Goal: Task Accomplishment & Management: Use online tool/utility

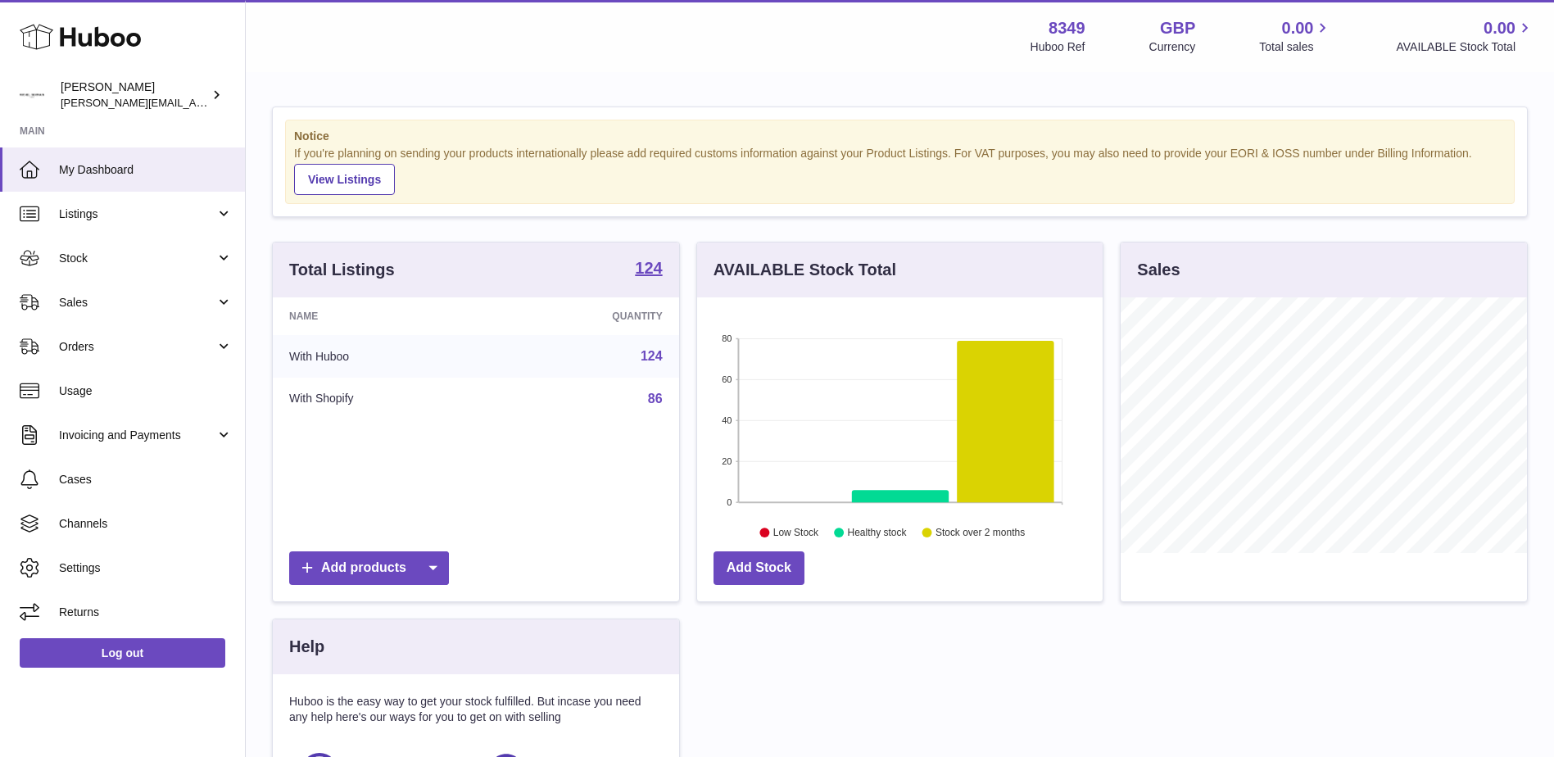
scroll to position [256, 405]
click at [75, 303] on span "Sales" at bounding box center [137, 303] width 156 height 16
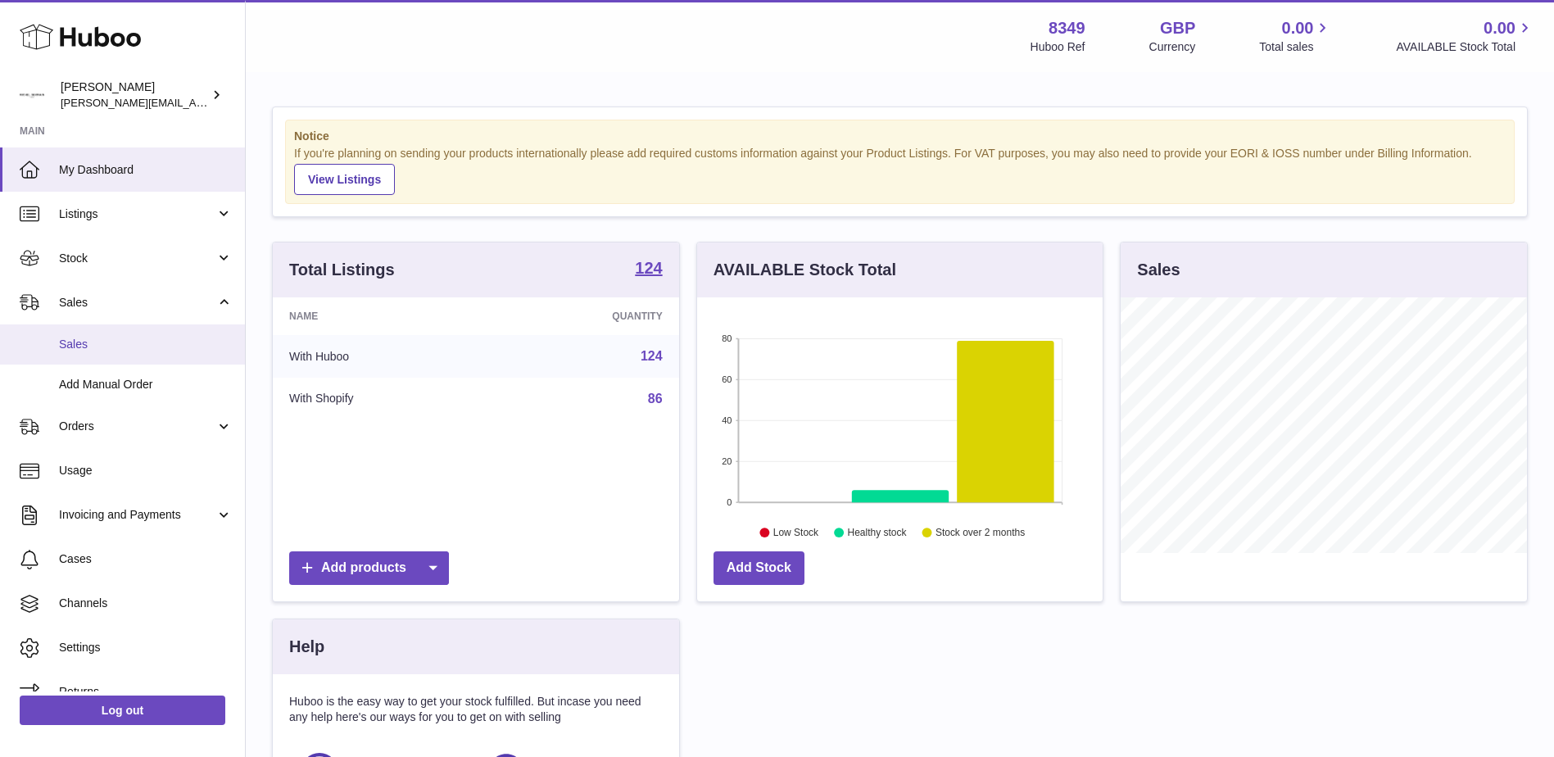
click at [74, 342] on span "Sales" at bounding box center [146, 345] width 174 height 16
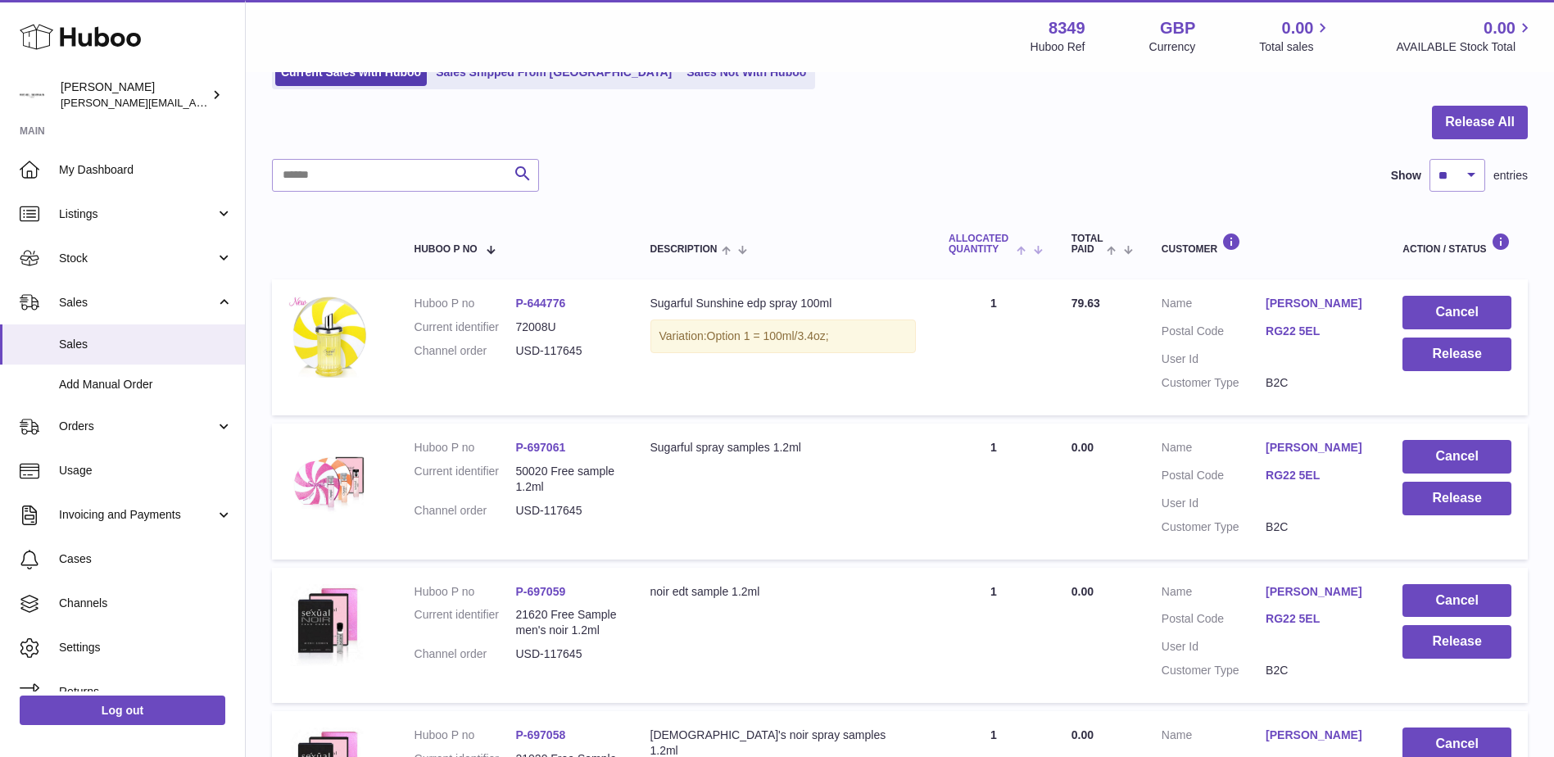
scroll to position [164, 0]
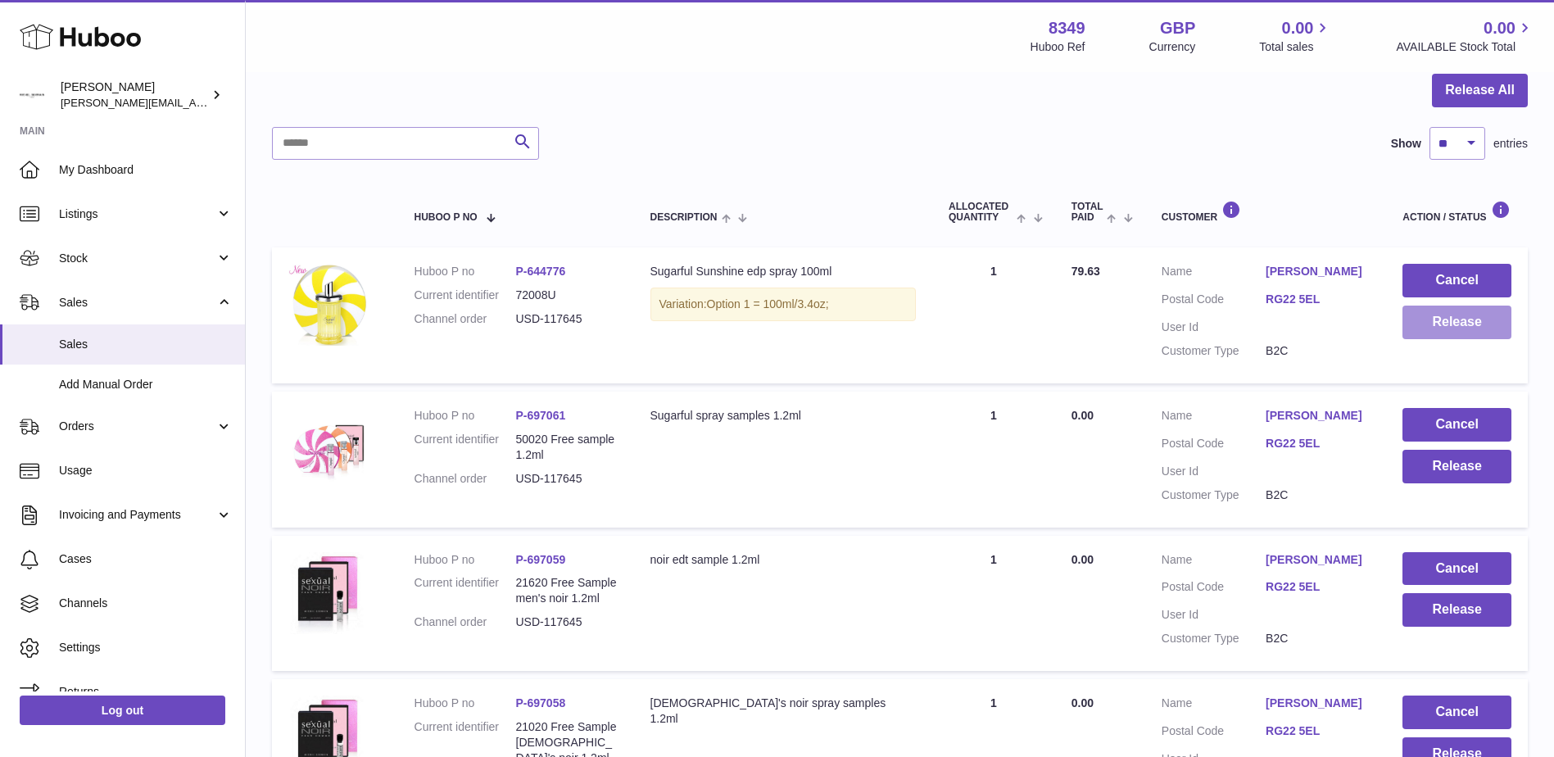
click at [1432, 316] on button "Release" at bounding box center [1456, 322] width 109 height 34
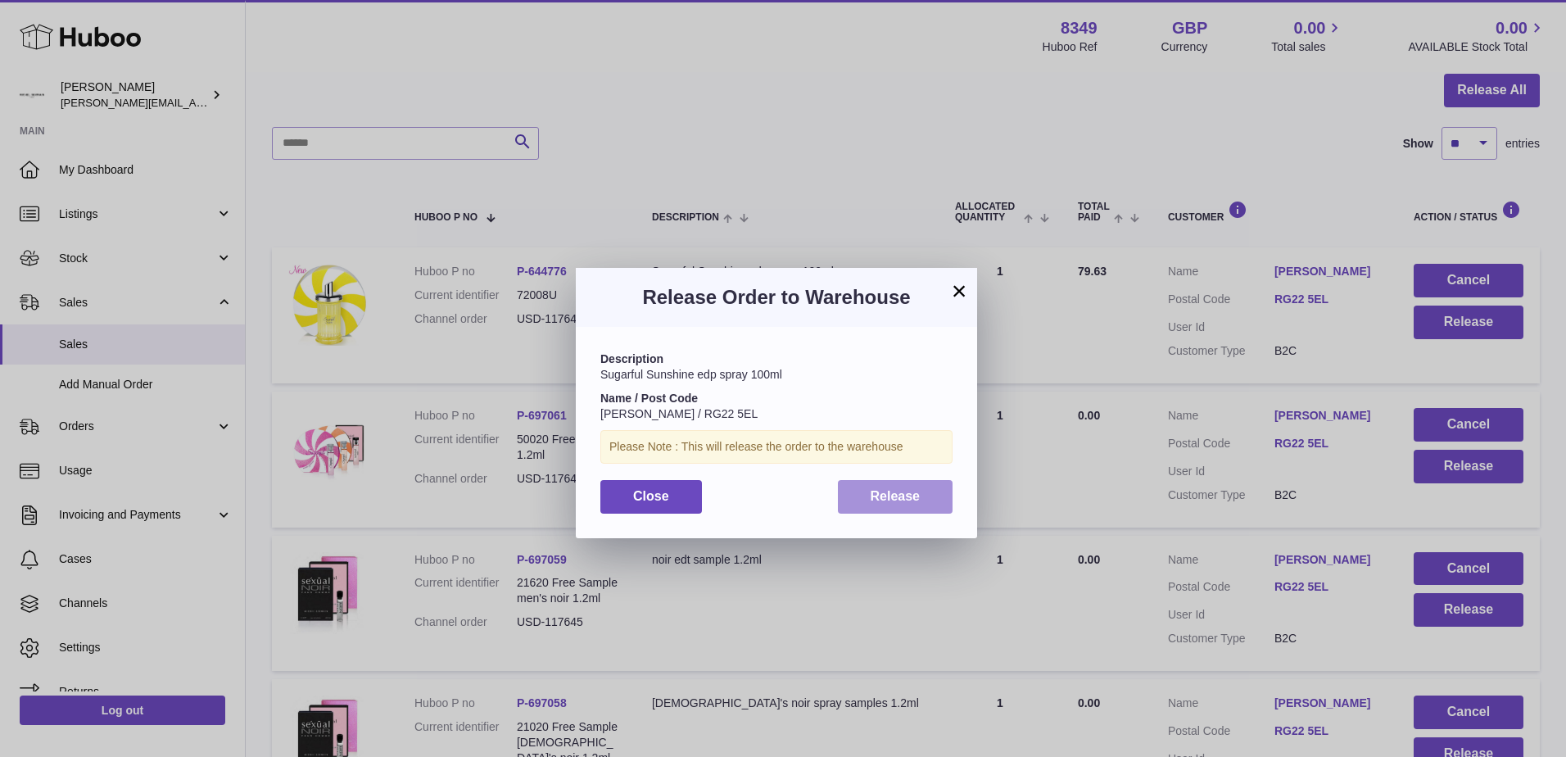
click at [866, 486] on button "Release" at bounding box center [895, 497] width 115 height 34
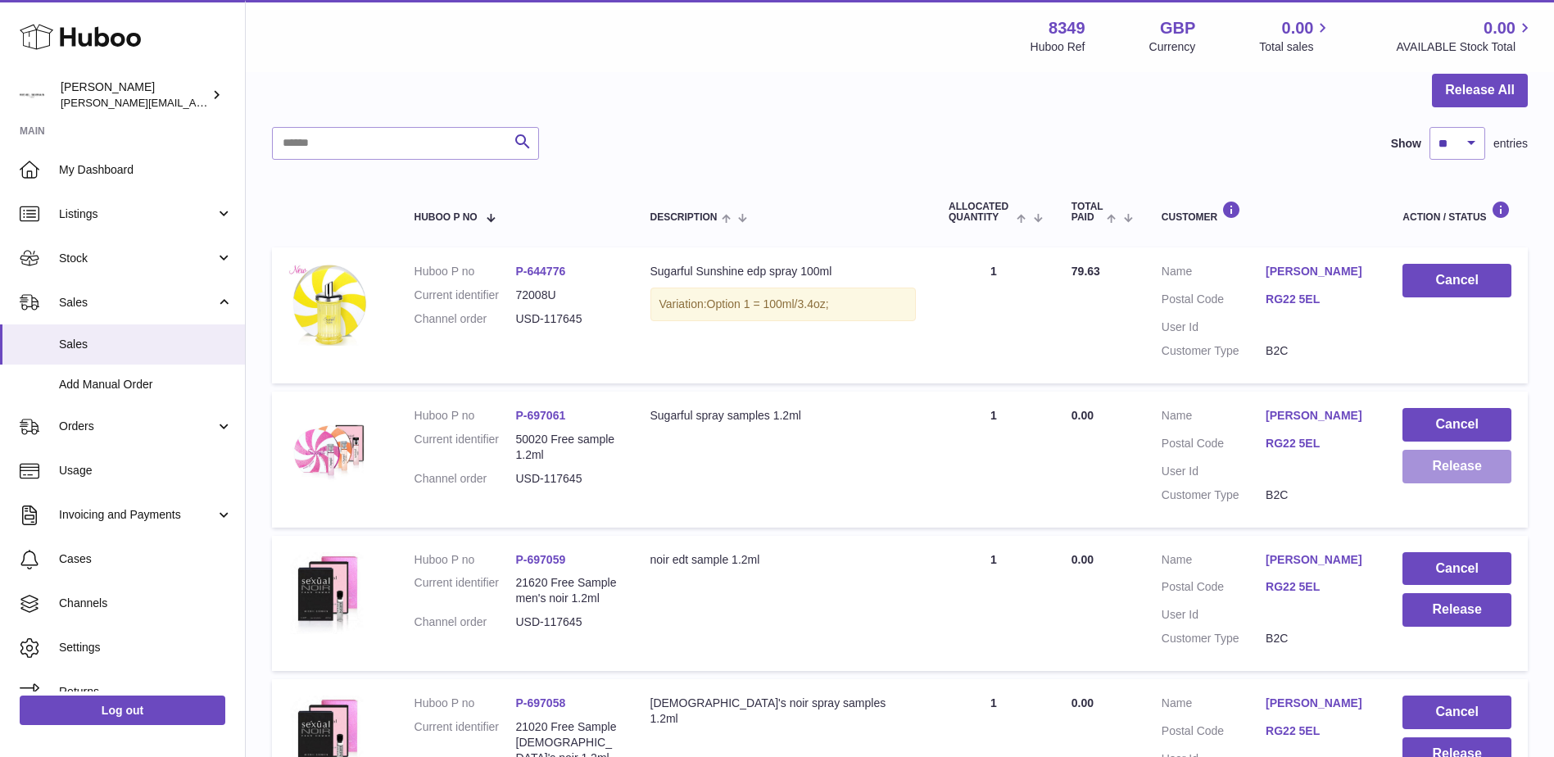
click at [1429, 483] on button "Release" at bounding box center [1456, 467] width 109 height 34
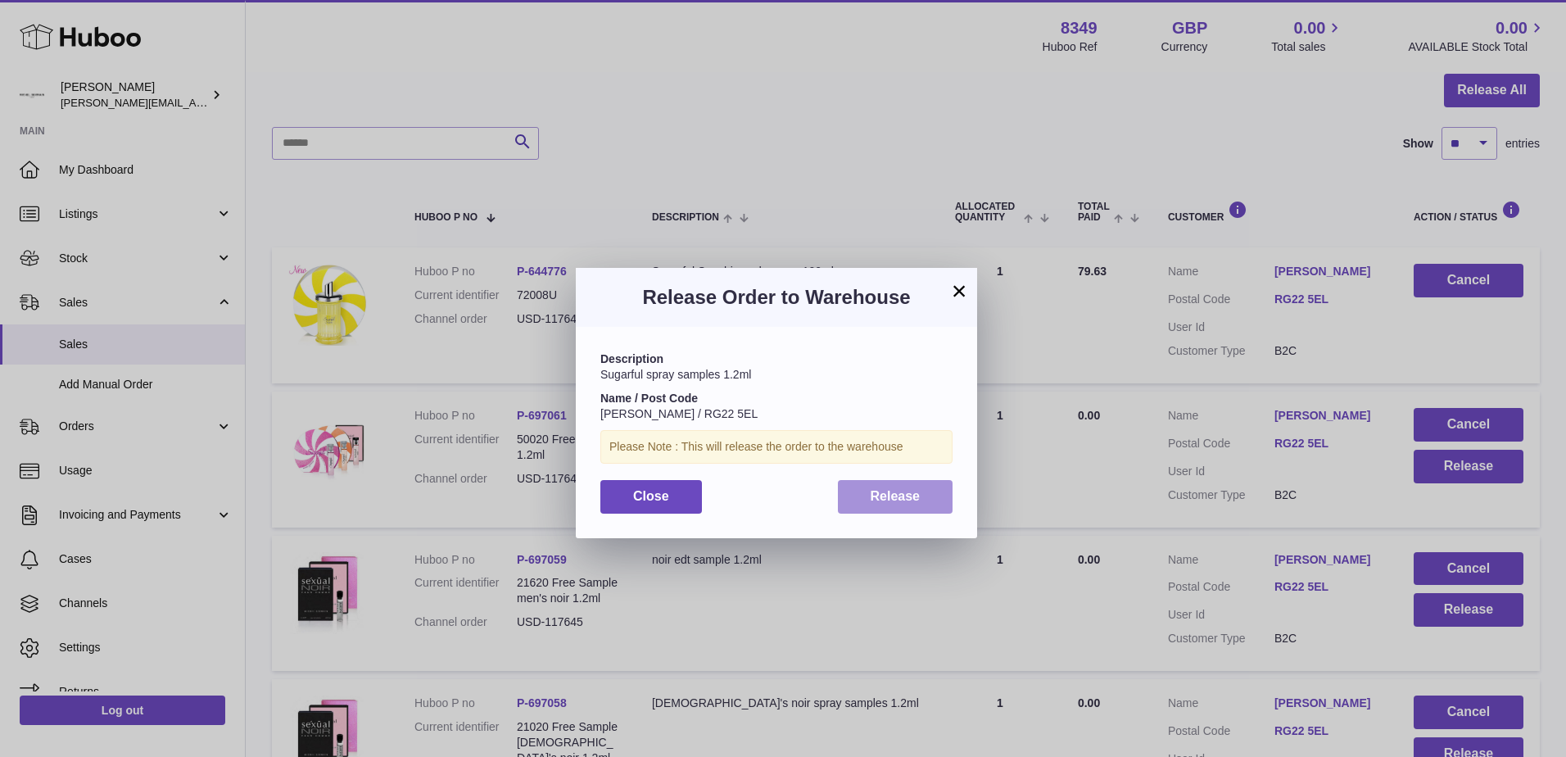
click at [883, 501] on span "Release" at bounding box center [896, 496] width 50 height 14
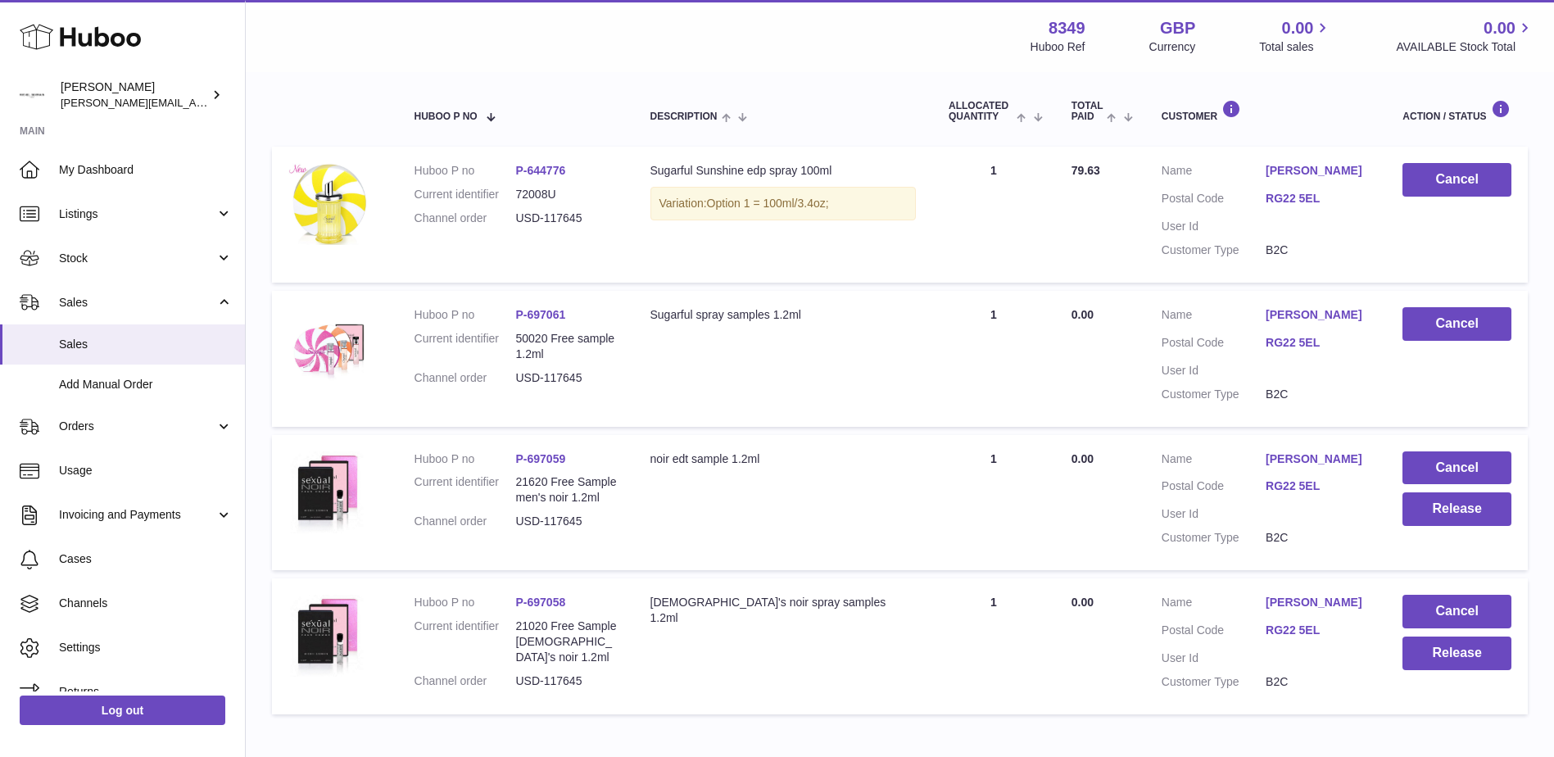
scroll to position [409, 0]
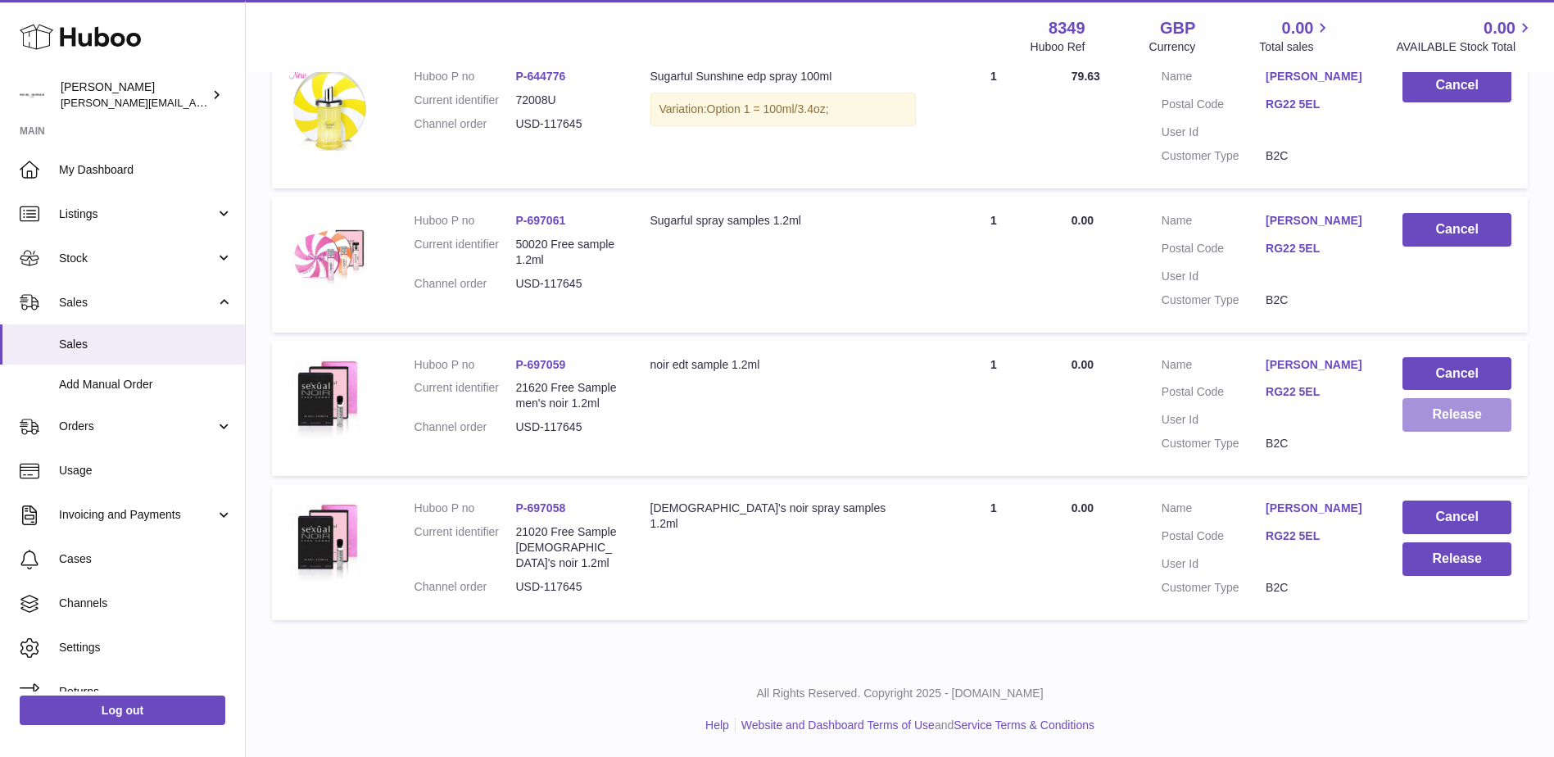
click at [1436, 398] on button "Release" at bounding box center [1456, 415] width 109 height 34
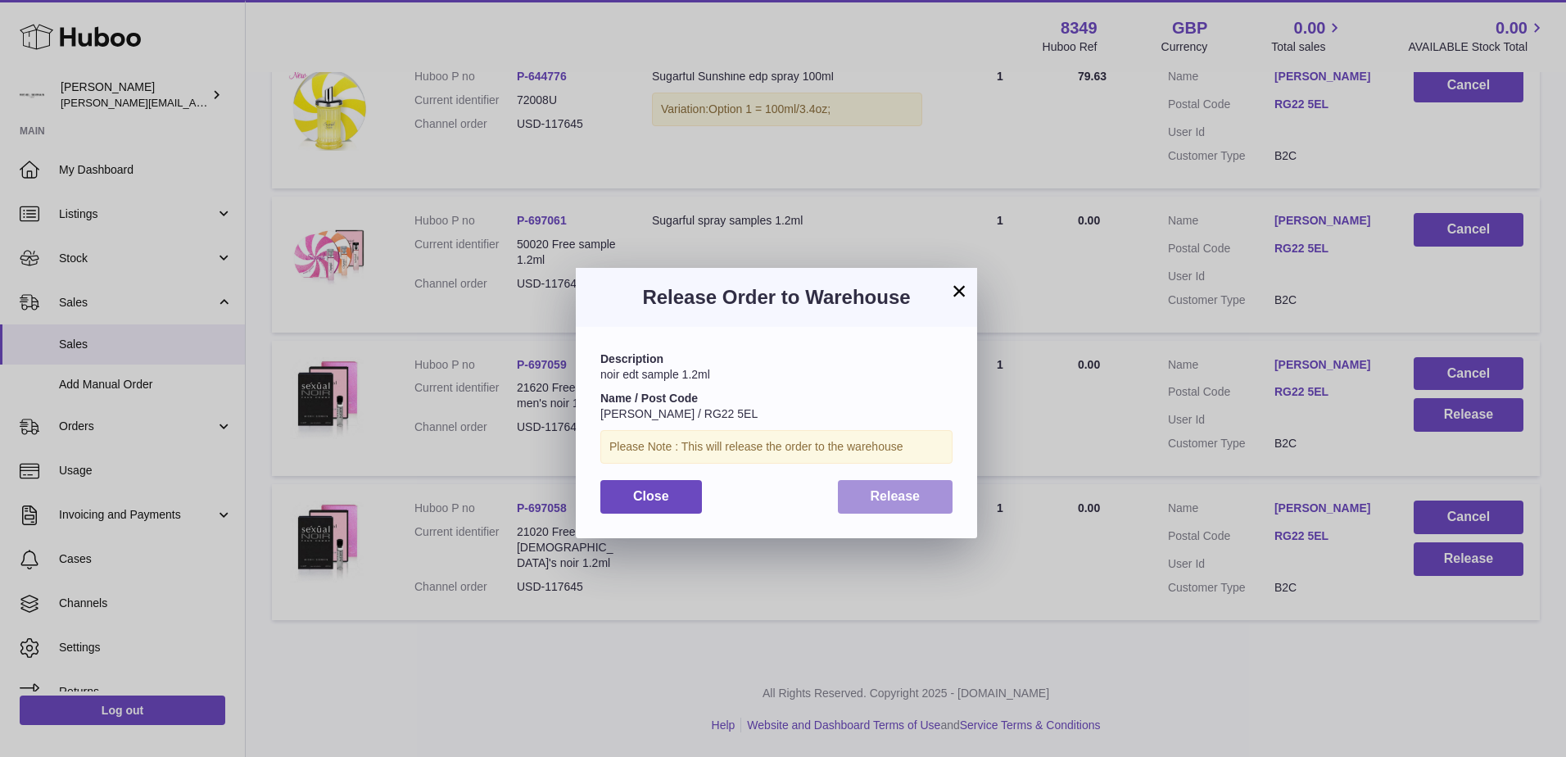
click at [897, 501] on span "Release" at bounding box center [896, 496] width 50 height 14
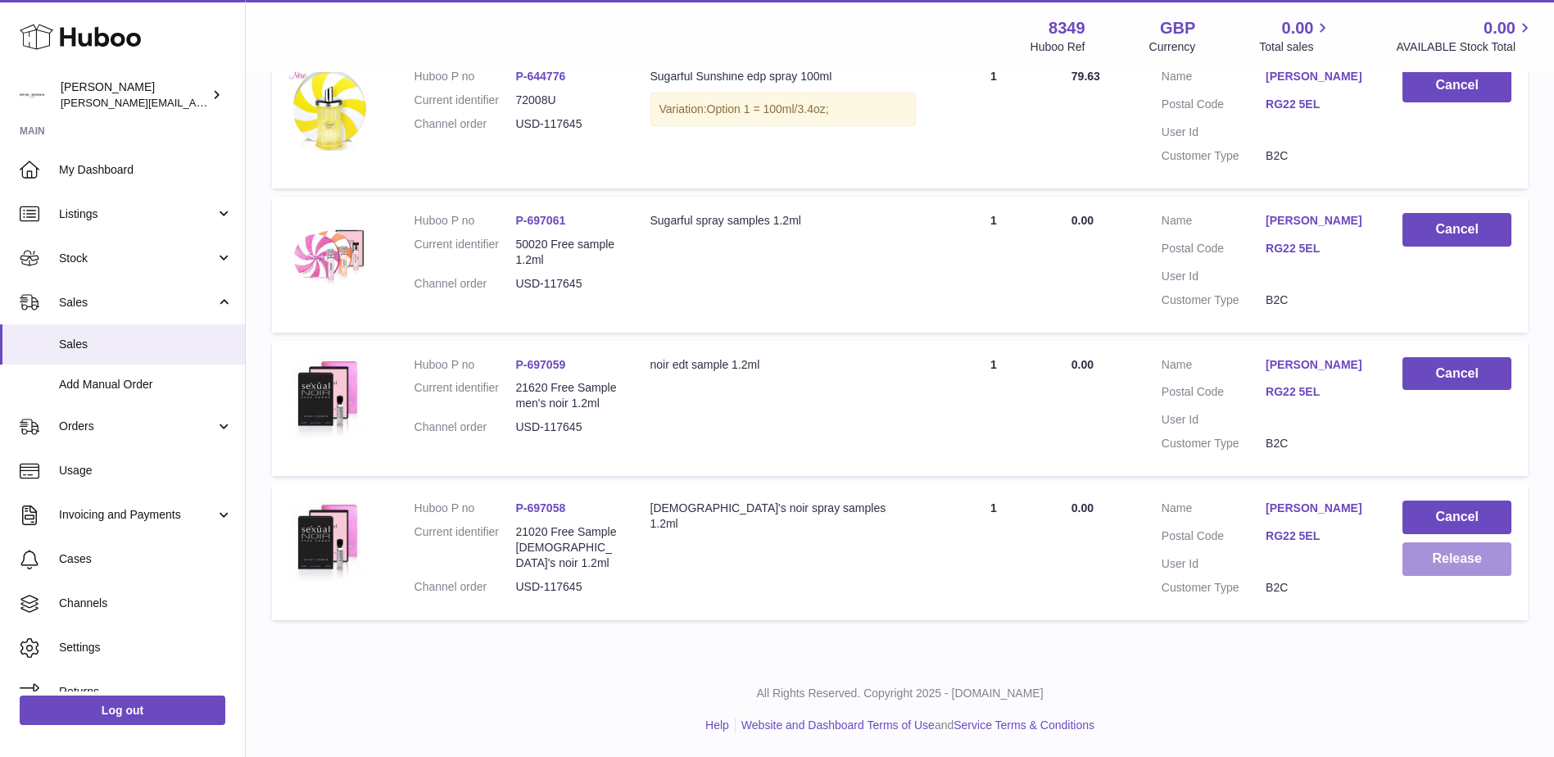
click at [1448, 559] on button "Release" at bounding box center [1456, 559] width 109 height 34
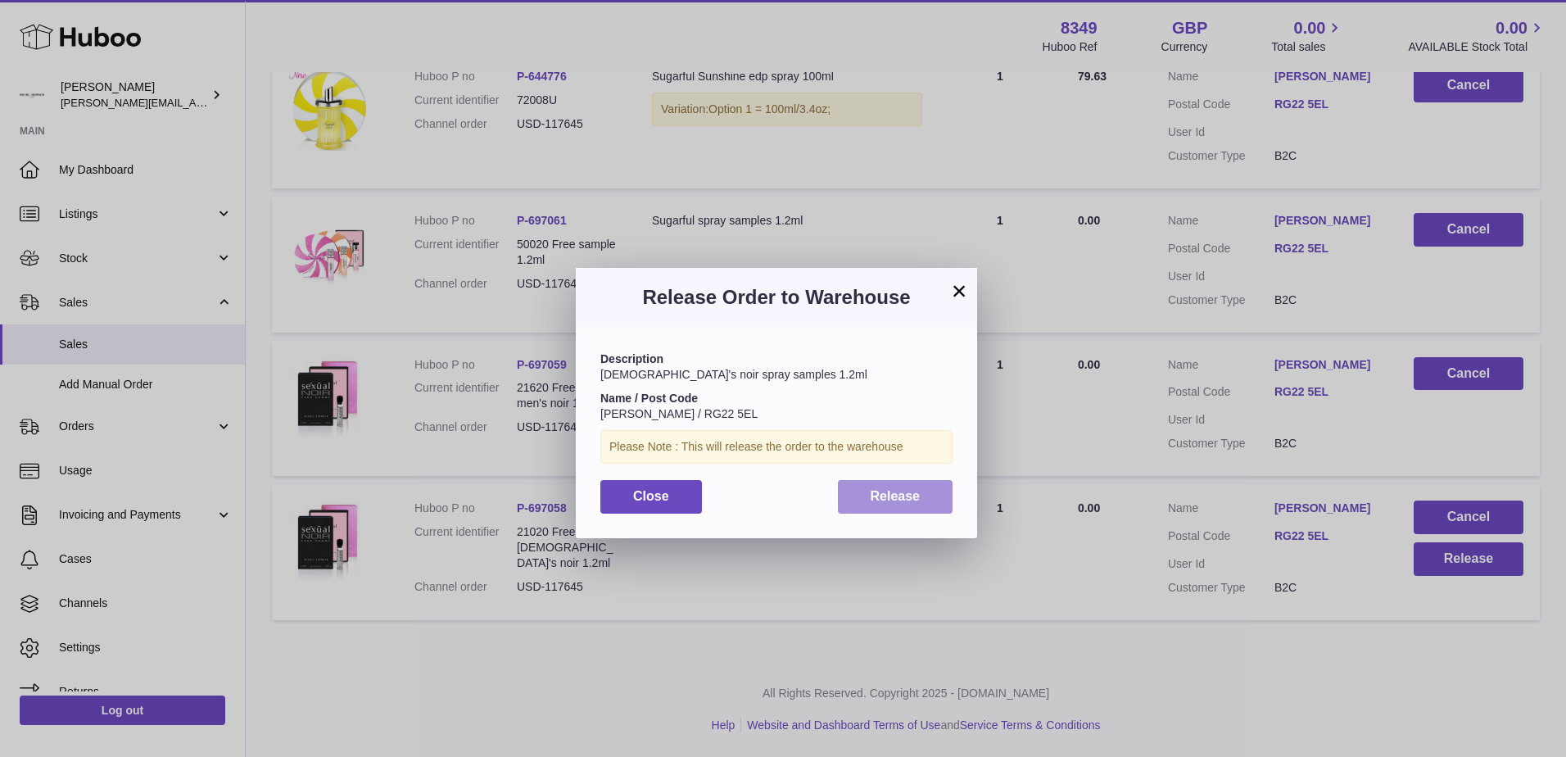
click at [875, 496] on span "Release" at bounding box center [896, 496] width 50 height 14
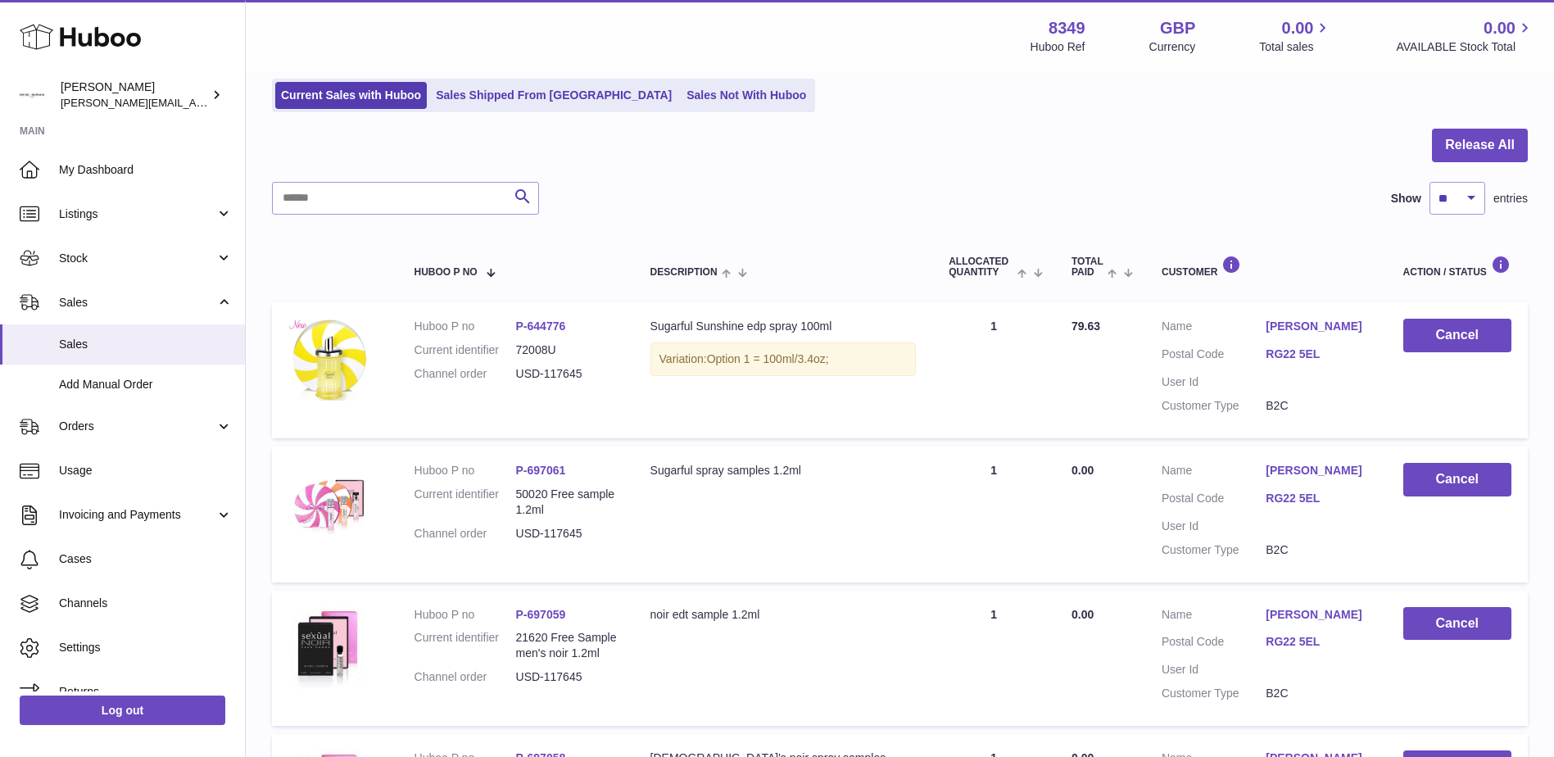
scroll to position [82, 0]
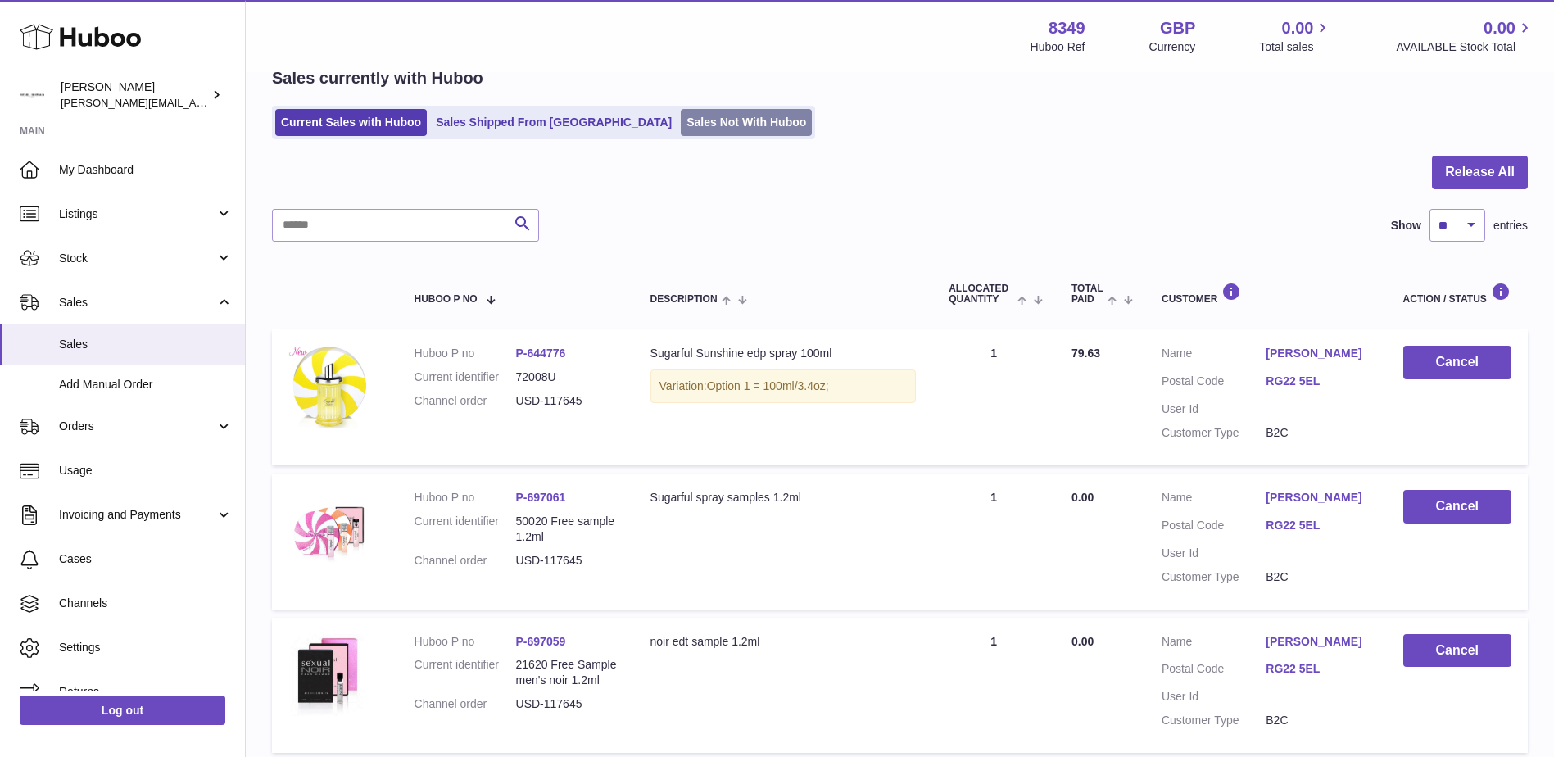
click at [681, 129] on link "Sales Not With Huboo" at bounding box center [746, 122] width 131 height 27
